Goal: Check status

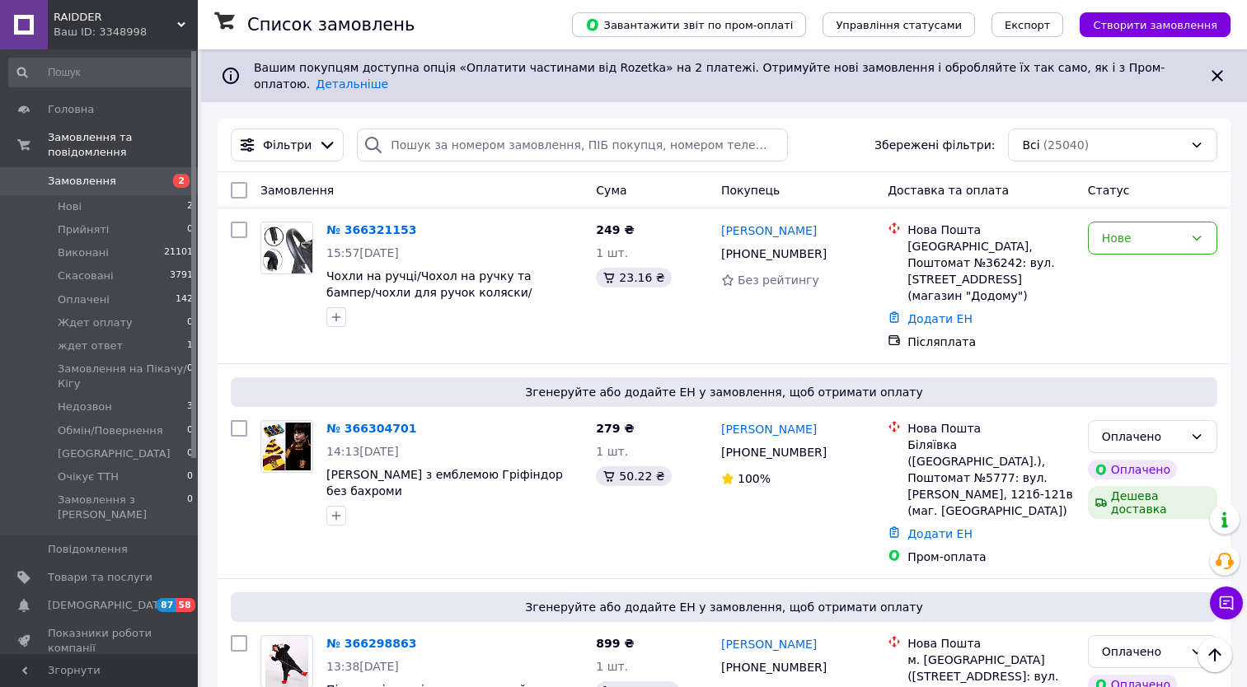
scroll to position [247, 0]
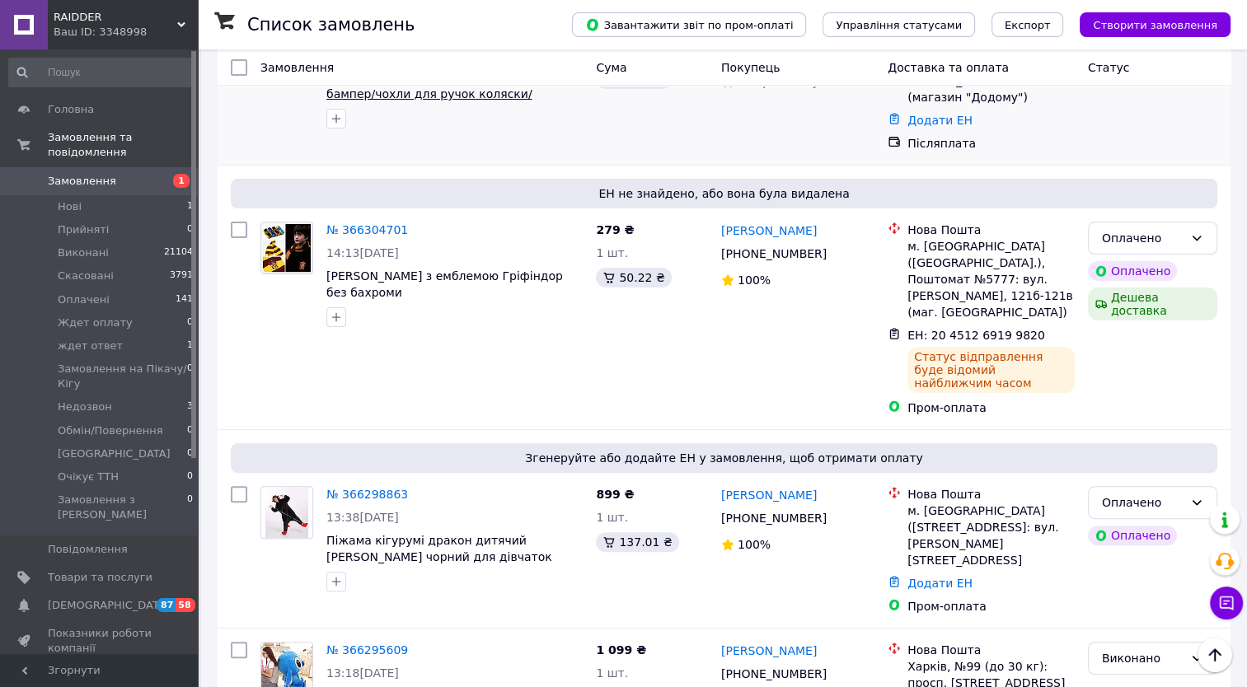
scroll to position [412, 0]
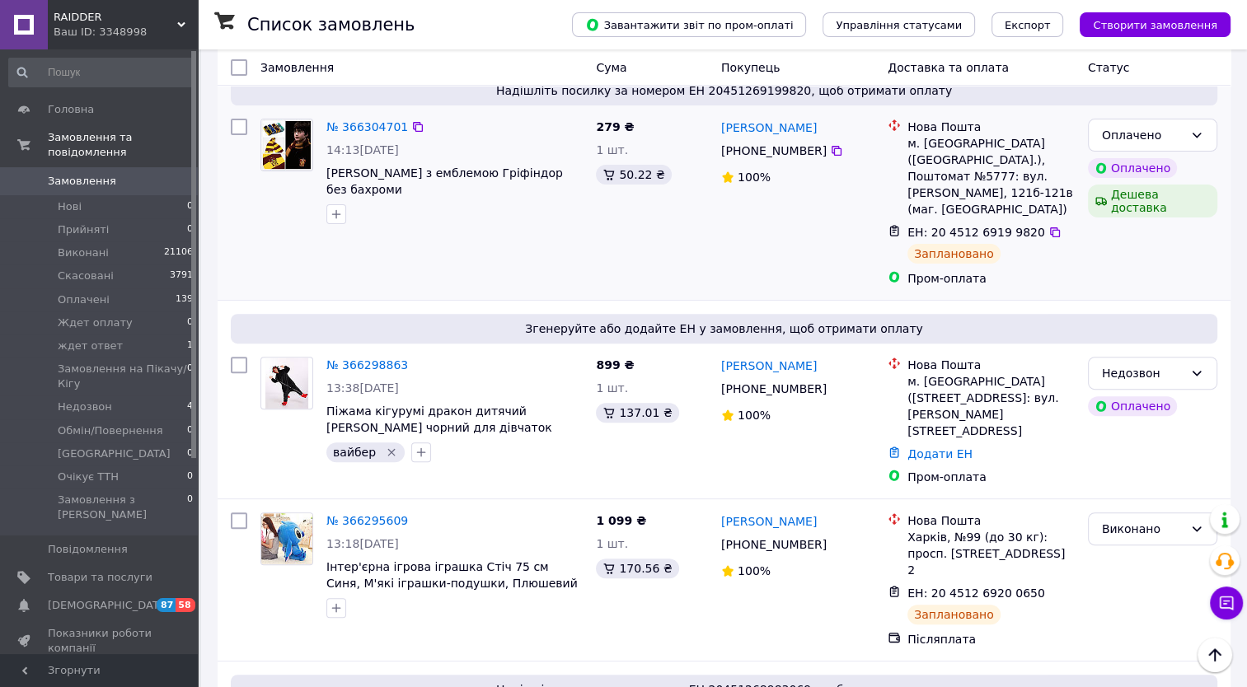
scroll to position [577, 0]
